Goal: Information Seeking & Learning: Learn about a topic

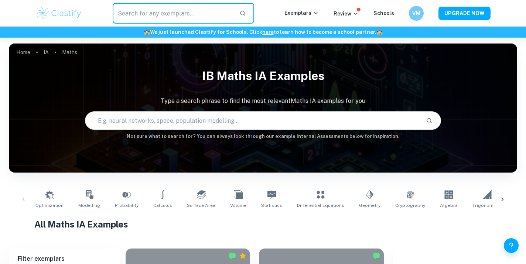
click at [186, 13] on input "text" at bounding box center [173, 13] width 121 height 21
paste input "[URL][DOMAIN_NAME]"
type input "[URL][DOMAIN_NAME]"
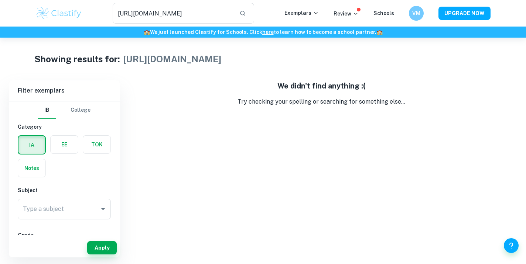
drag, startPoint x: 239, startPoint y: 13, endPoint x: 100, endPoint y: -5, distance: 140.3
click at [100, 0] on html "We value your privacy We use cookies to enhance your browsing experience, serve…" at bounding box center [263, 132] width 526 height 264
click at [246, 16] on icon "button" at bounding box center [242, 13] width 7 height 7
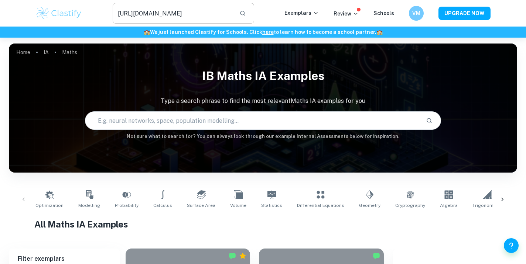
click at [136, 8] on input "[URL][DOMAIN_NAME]" at bounding box center [173, 13] width 121 height 21
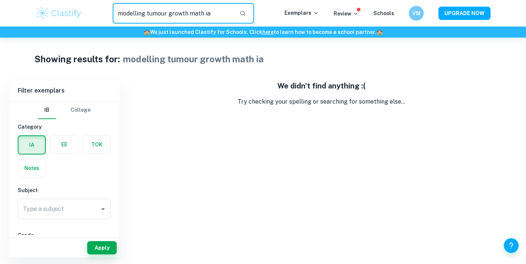
drag, startPoint x: 188, startPoint y: 16, endPoint x: 66, endPoint y: 10, distance: 122.6
click at [65, 12] on div "modelling tumour growth math ia ​ Exemplars Review Schools VM UPGRADE NOW" at bounding box center [263, 13] width 472 height 21
type input "math ia"
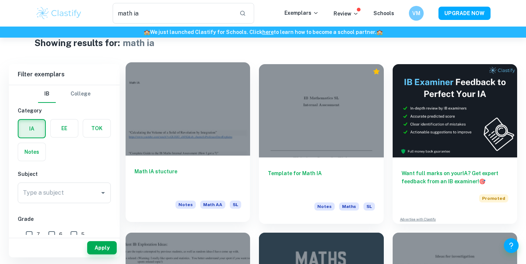
scroll to position [17, 0]
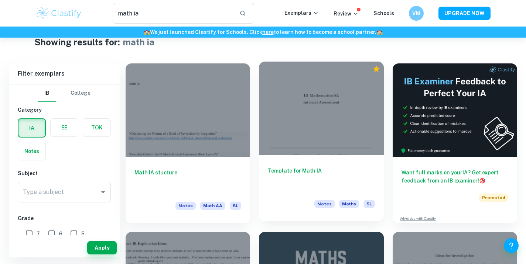
click at [297, 142] on div at bounding box center [321, 108] width 124 height 93
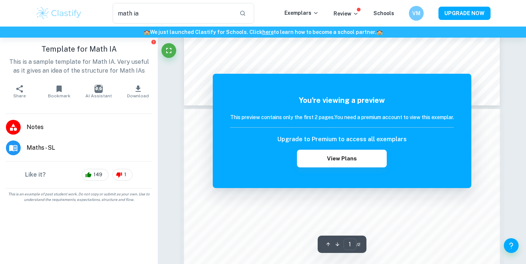
scroll to position [367, 0]
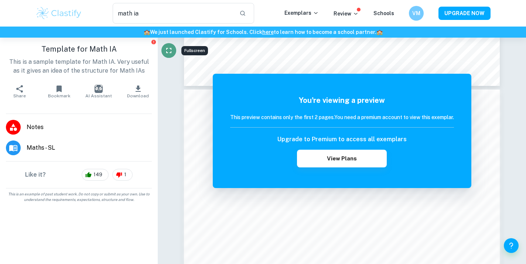
click at [165, 53] on icon "Fullscreen" at bounding box center [168, 50] width 9 height 9
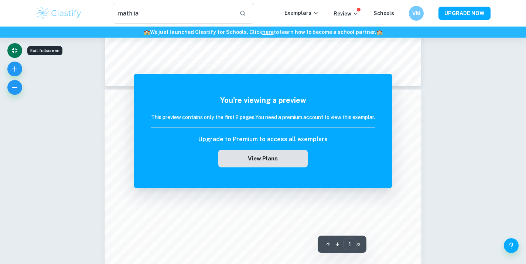
click at [222, 156] on button "View Plans" at bounding box center [262, 159] width 89 height 18
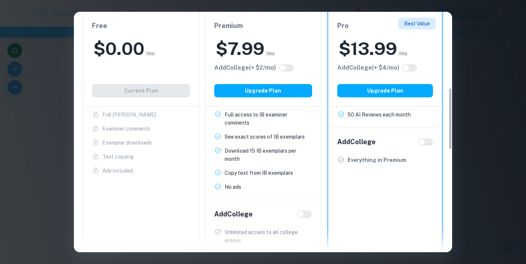
scroll to position [313, 0]
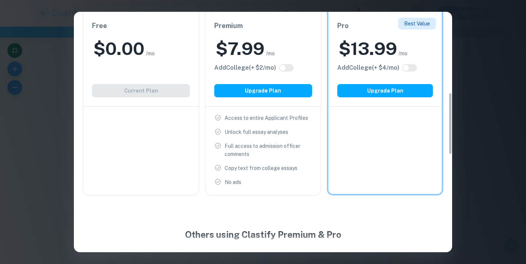
click at [457, 23] on div "Easily Ace Your IB Coursework & Crush College Essays. Get Clastify Premium Get …" at bounding box center [263, 132] width 526 height 264
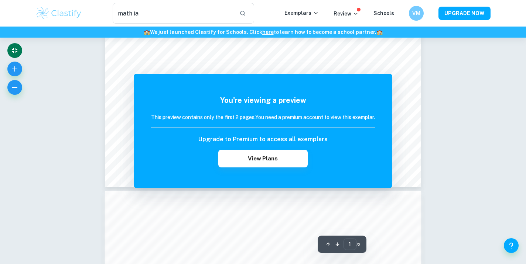
scroll to position [197, 0]
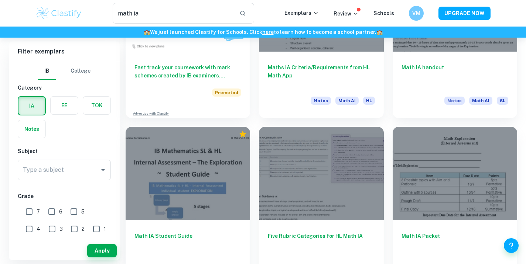
scroll to position [462, 0]
